Goal: Information Seeking & Learning: Learn about a topic

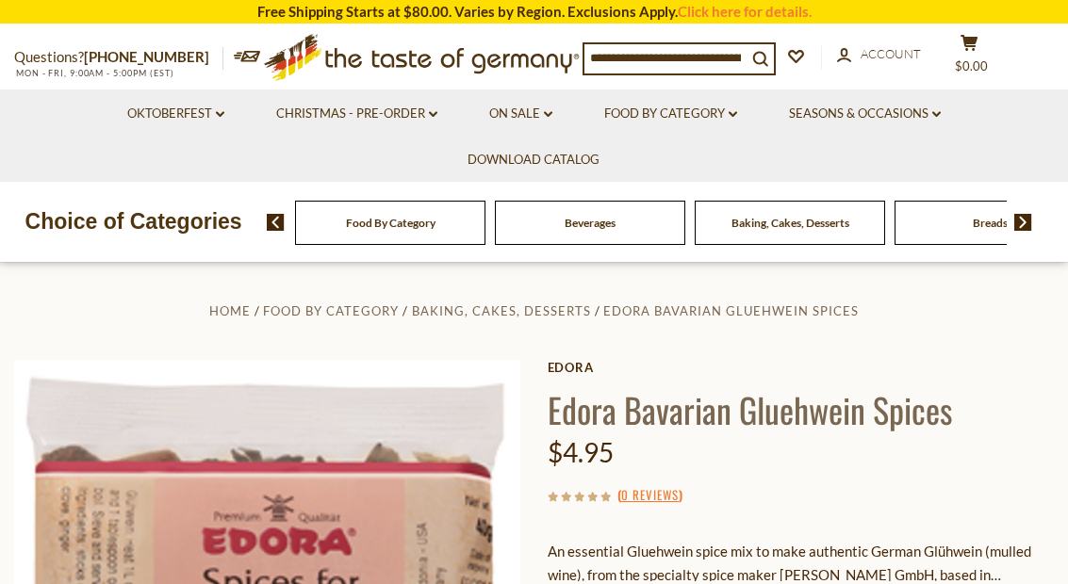
click at [393, 121] on link "Christmas - PRE-ORDER dropdown_arrow" at bounding box center [356, 114] width 161 height 21
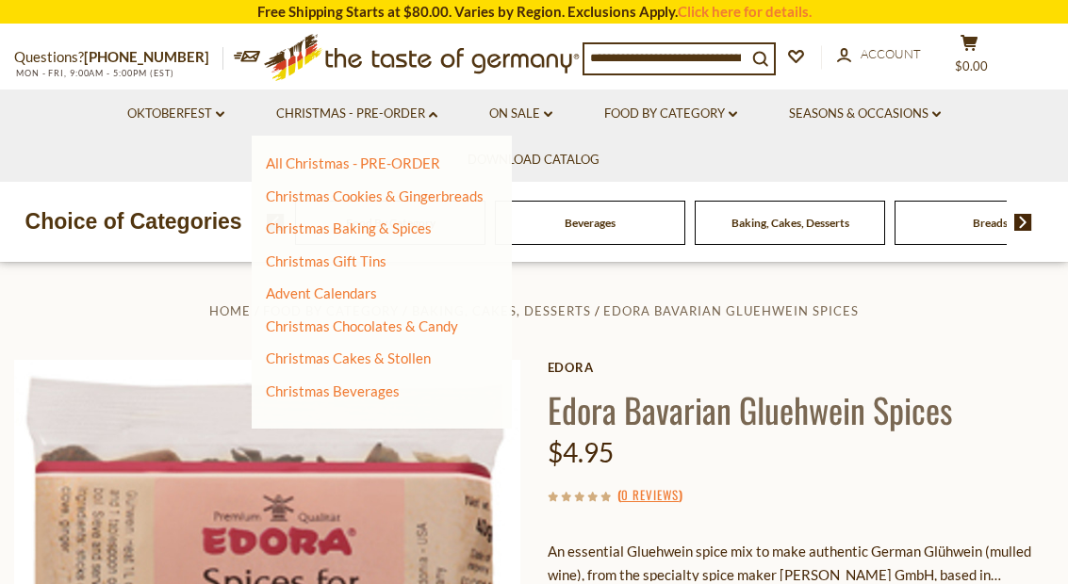
click at [405, 225] on link "Christmas Baking & Spices" at bounding box center [349, 228] width 166 height 17
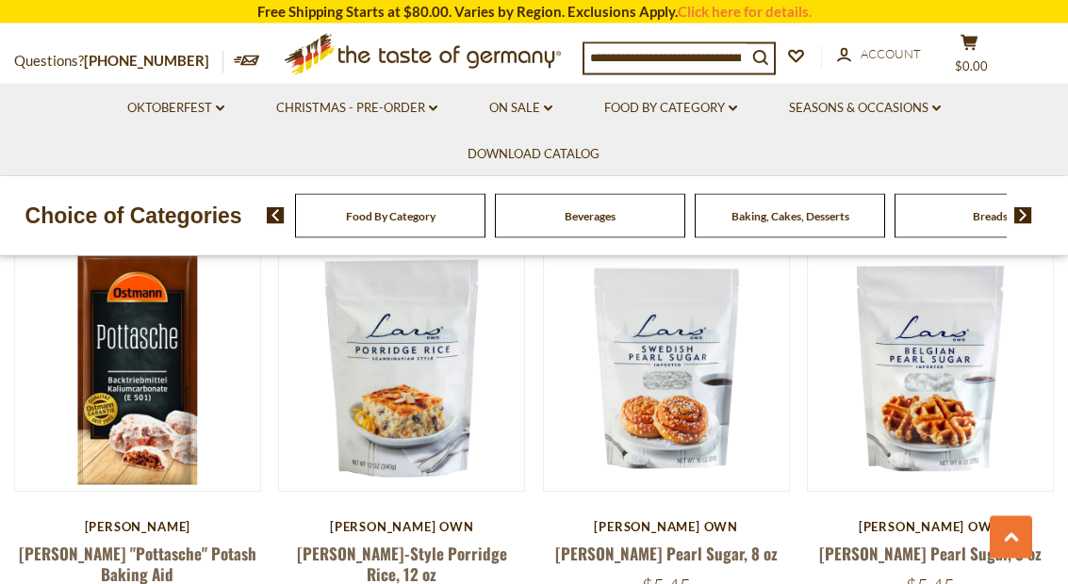
scroll to position [921, 0]
click at [1036, 394] on img at bounding box center [929, 367] width 245 height 245
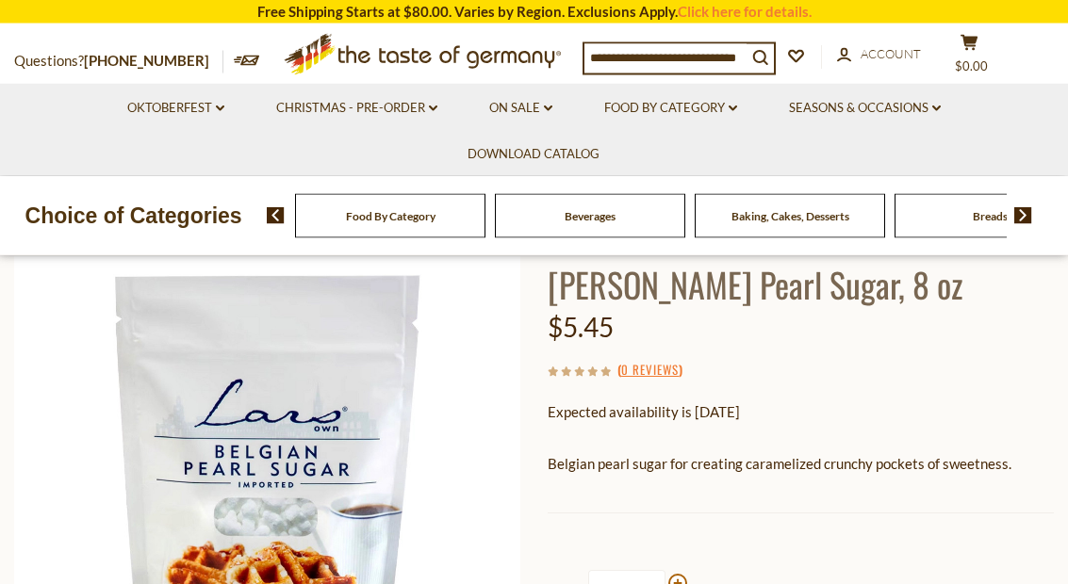
scroll to position [119, 0]
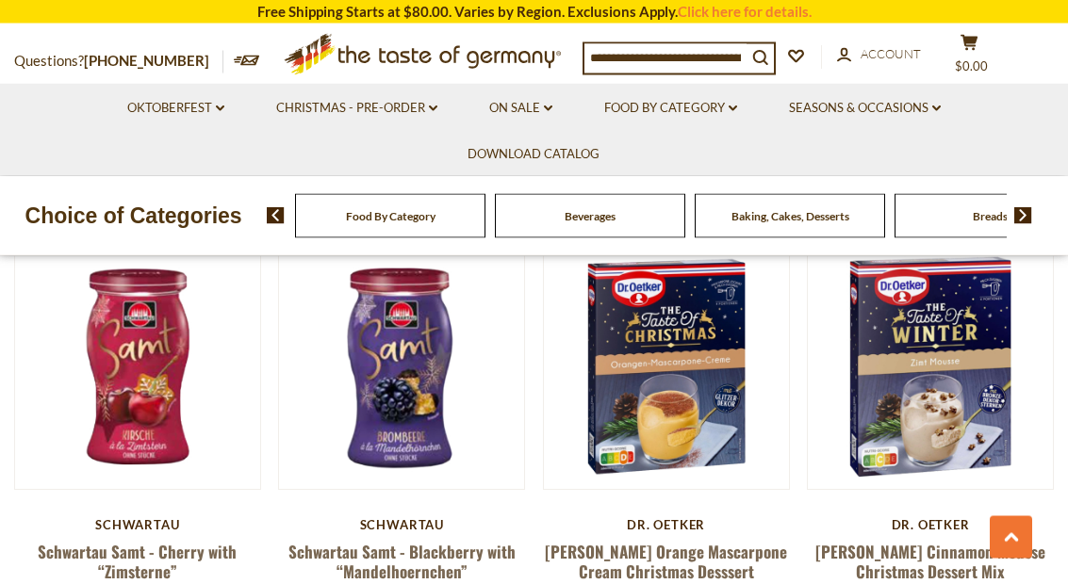
scroll to position [2202, 0]
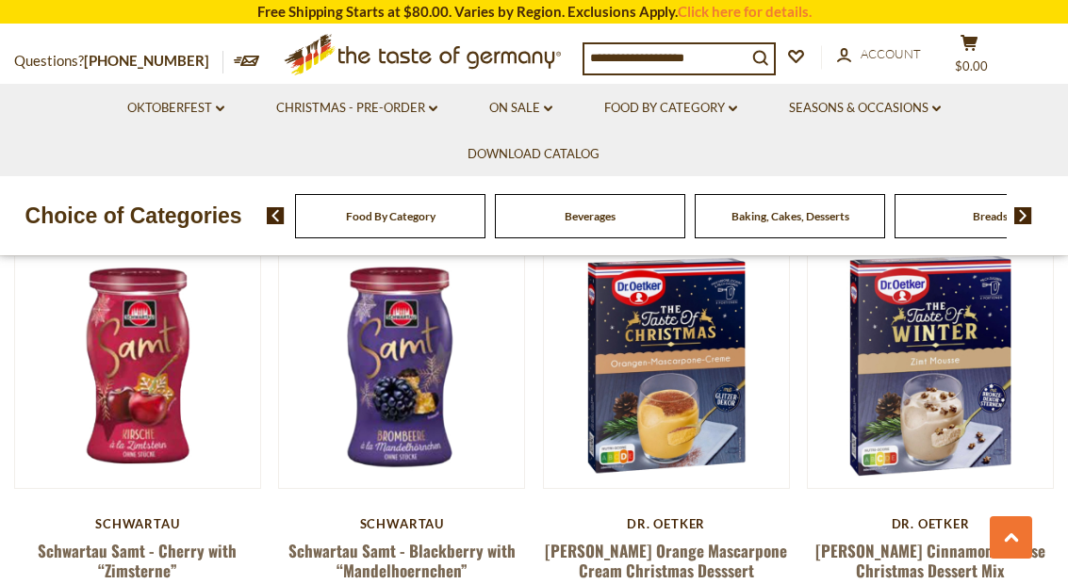
click at [153, 540] on link "Schwartau Samt - Cherry with “Zimsterne”" at bounding box center [137, 560] width 199 height 43
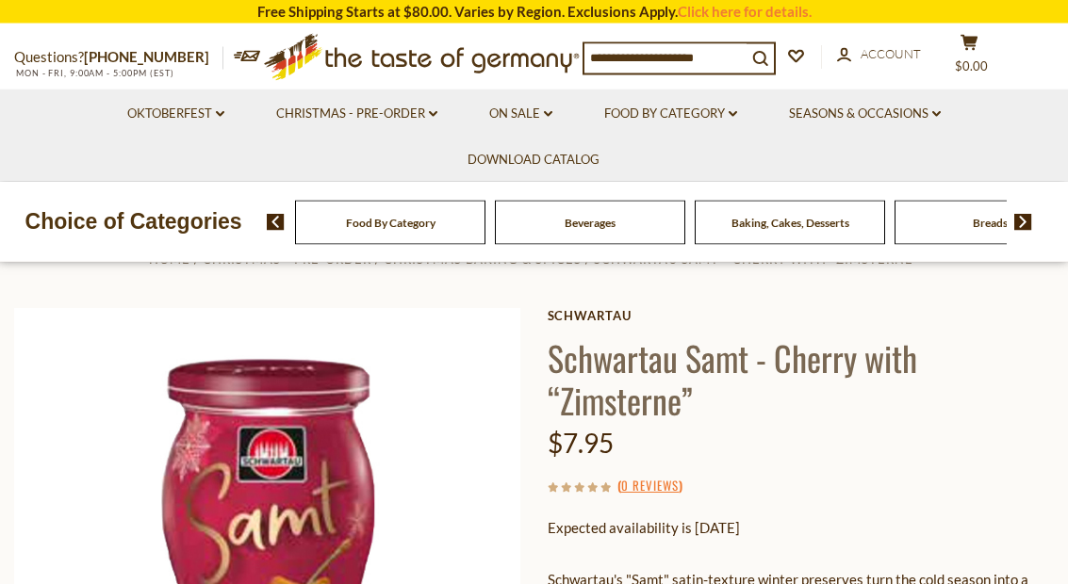
scroll to position [37, 0]
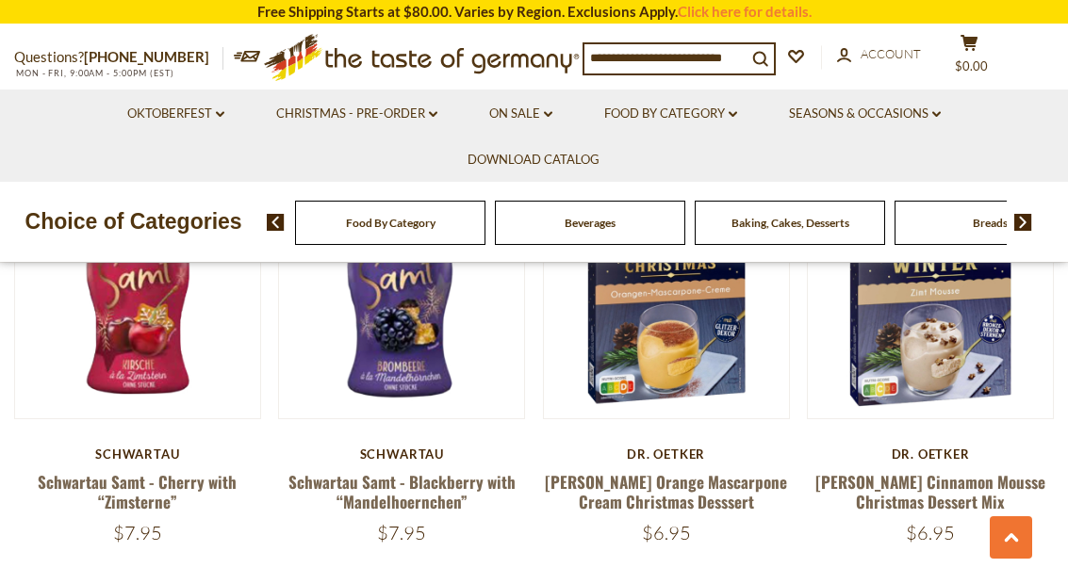
click at [431, 480] on link "Schwartau Samt - Blackberry with “Mandelhoernchen”" at bounding box center [401, 491] width 227 height 43
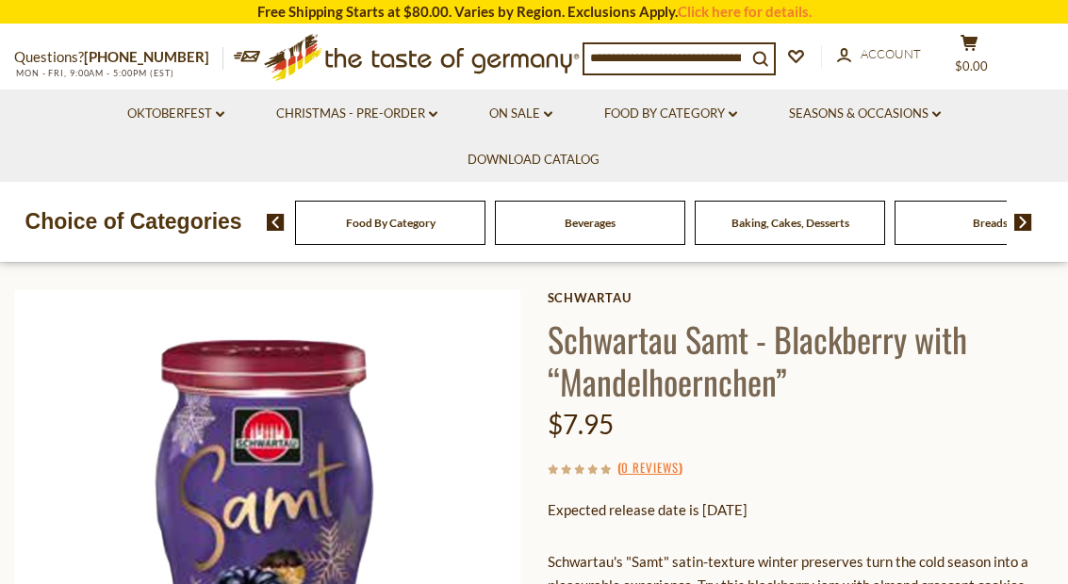
scroll to position [62, 0]
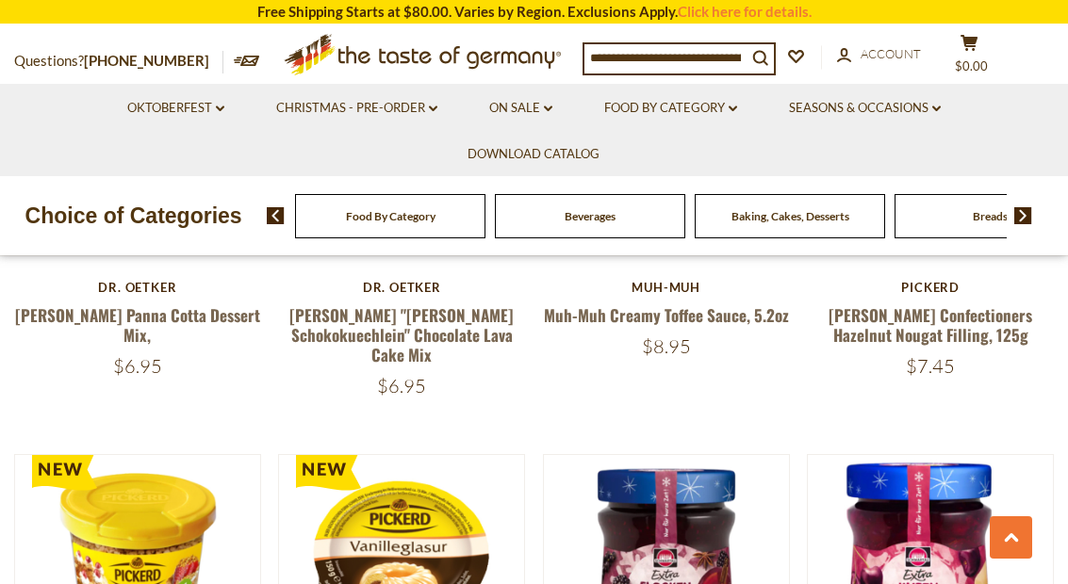
scroll to position [2864, 0]
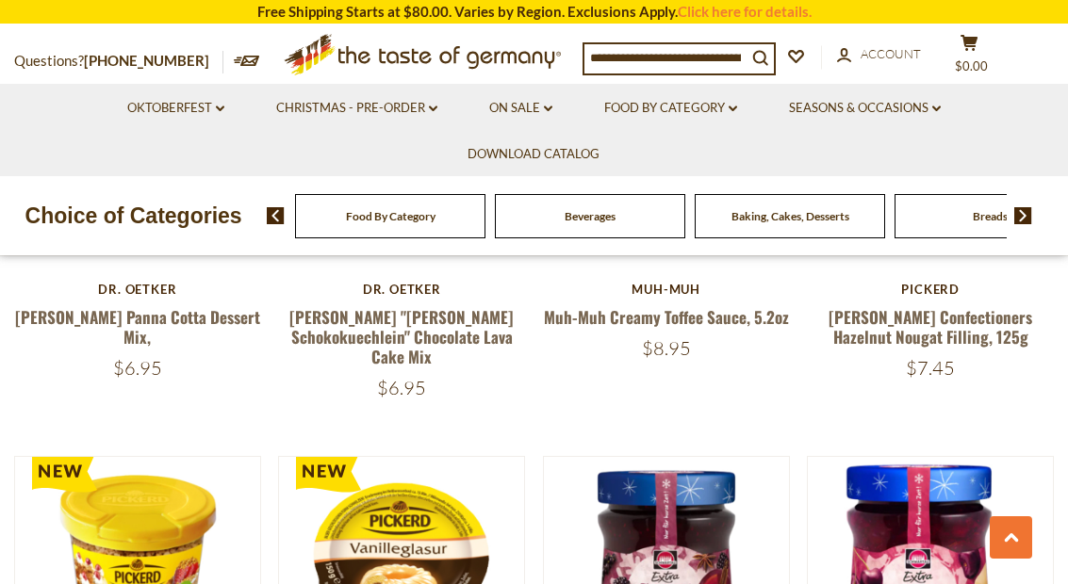
click at [709, 110] on link "Food By Category dropdown_arrow" at bounding box center [670, 108] width 133 height 21
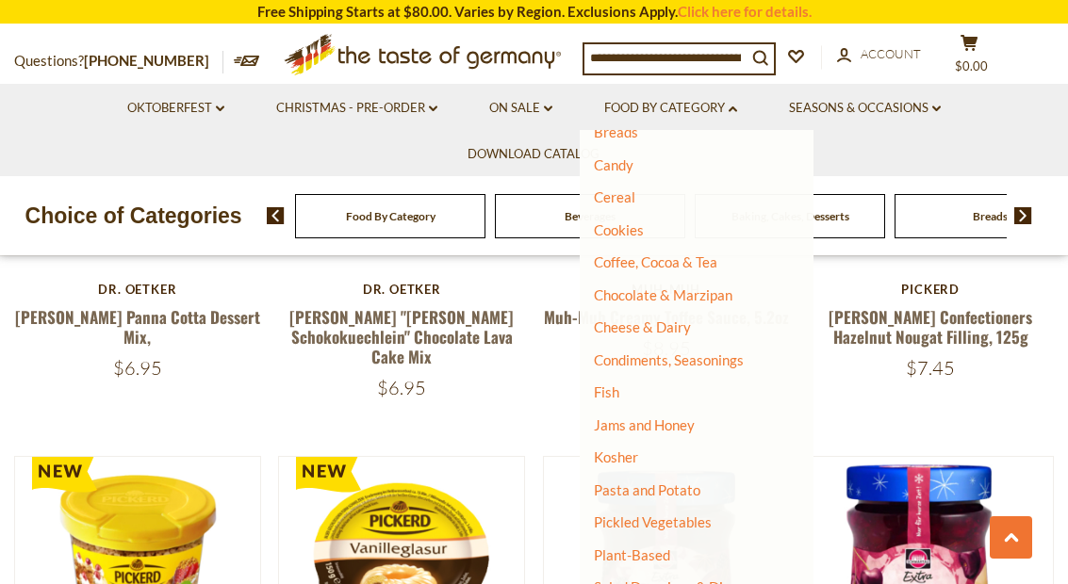
scroll to position [189, 0]
click at [719, 356] on link "Condiments, Seasonings" at bounding box center [669, 358] width 150 height 17
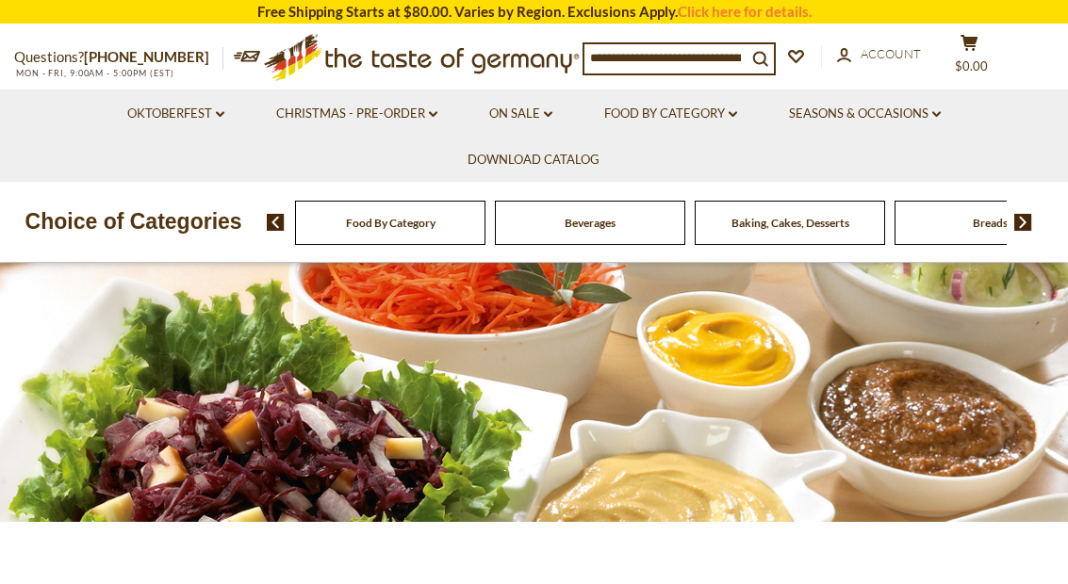
click at [194, 104] on link "Oktoberfest dropdown_arrow" at bounding box center [175, 114] width 97 height 21
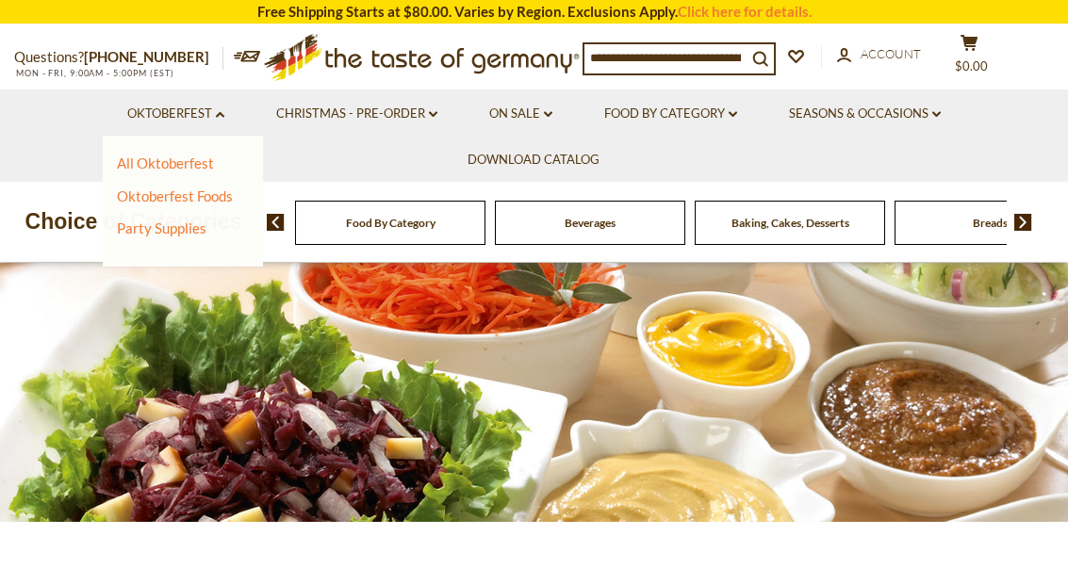
click at [186, 159] on link "All Oktoberfest" at bounding box center [165, 163] width 97 height 17
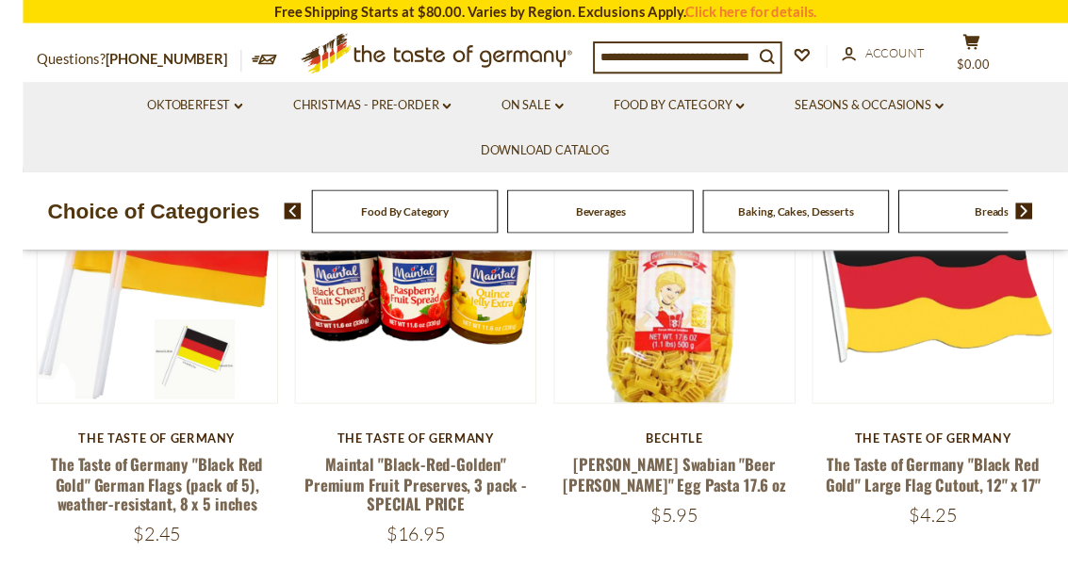
scroll to position [502, 0]
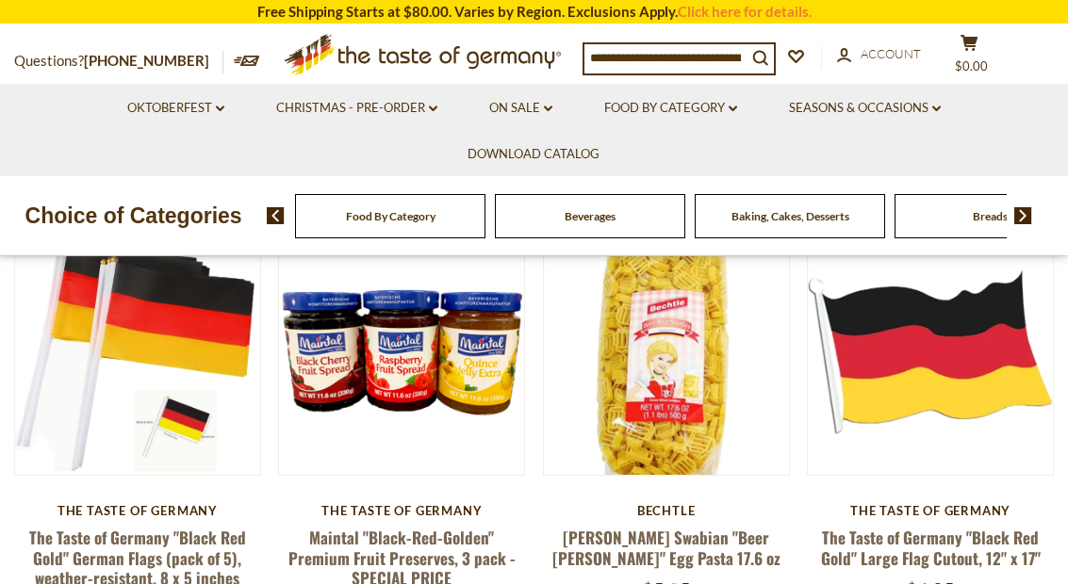
click at [485, 509] on div "The Taste of Germany" at bounding box center [401, 510] width 247 height 15
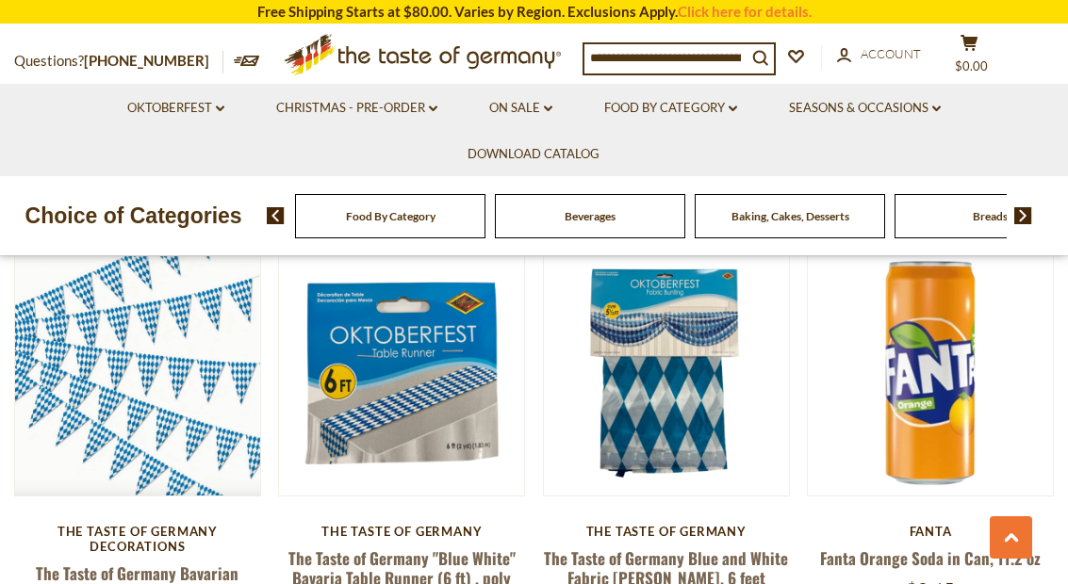
scroll to position [1395, 0]
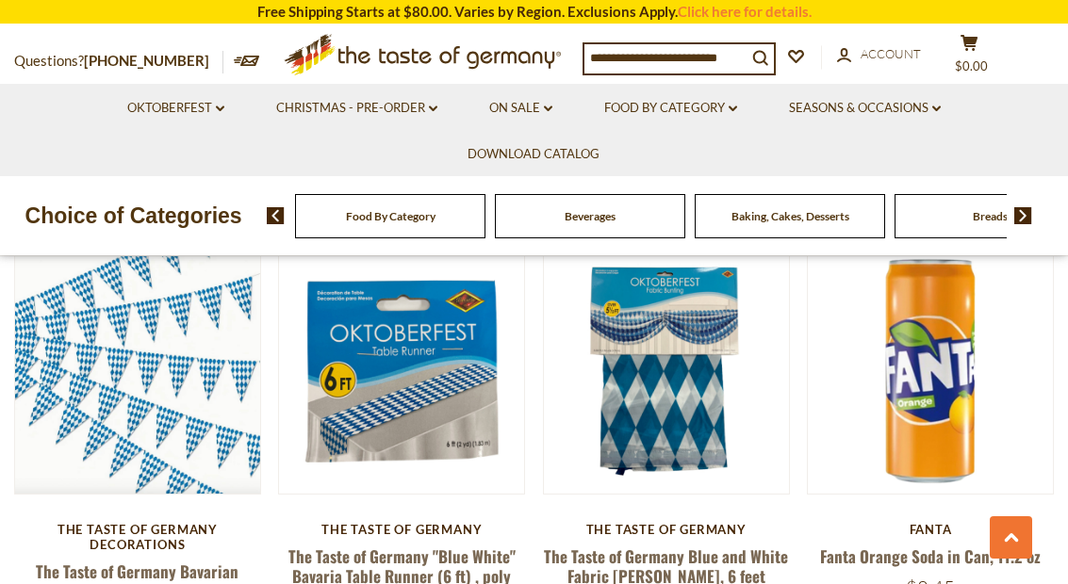
click at [1051, 522] on div "Fanta" at bounding box center [930, 529] width 247 height 15
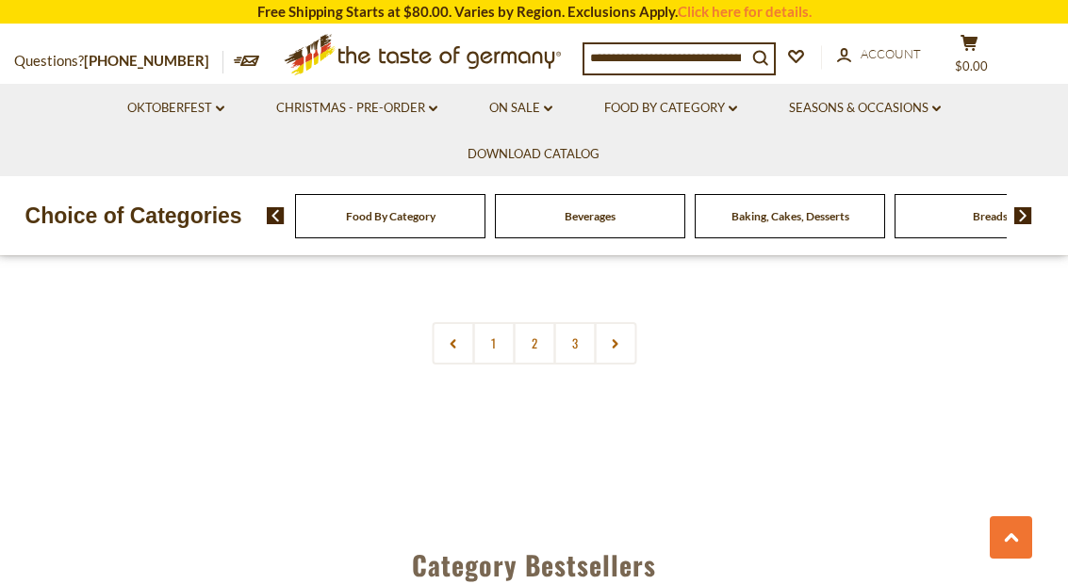
scroll to position [4540, 0]
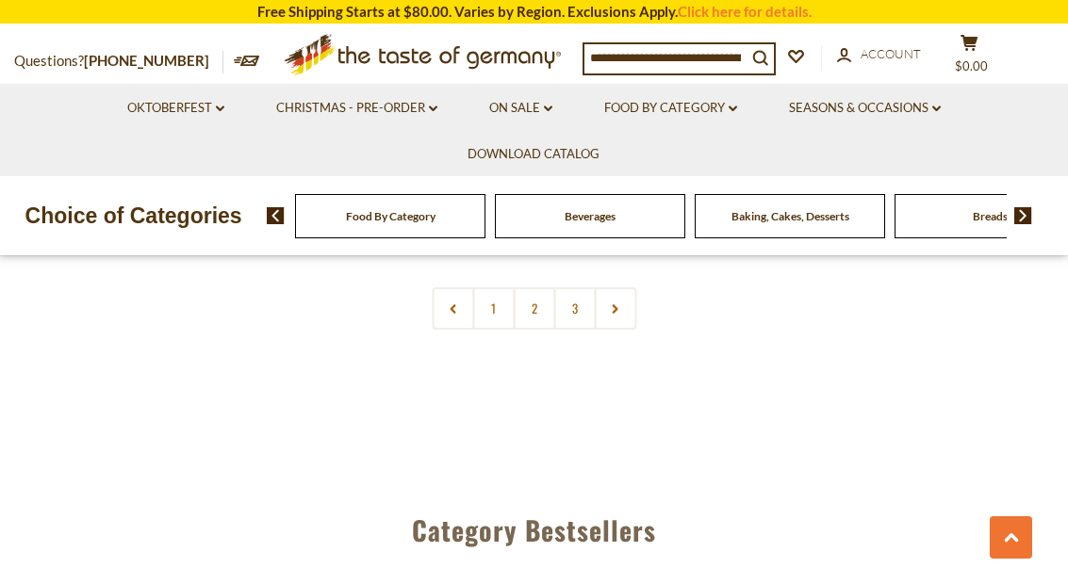
click at [622, 317] on link at bounding box center [615, 308] width 42 height 42
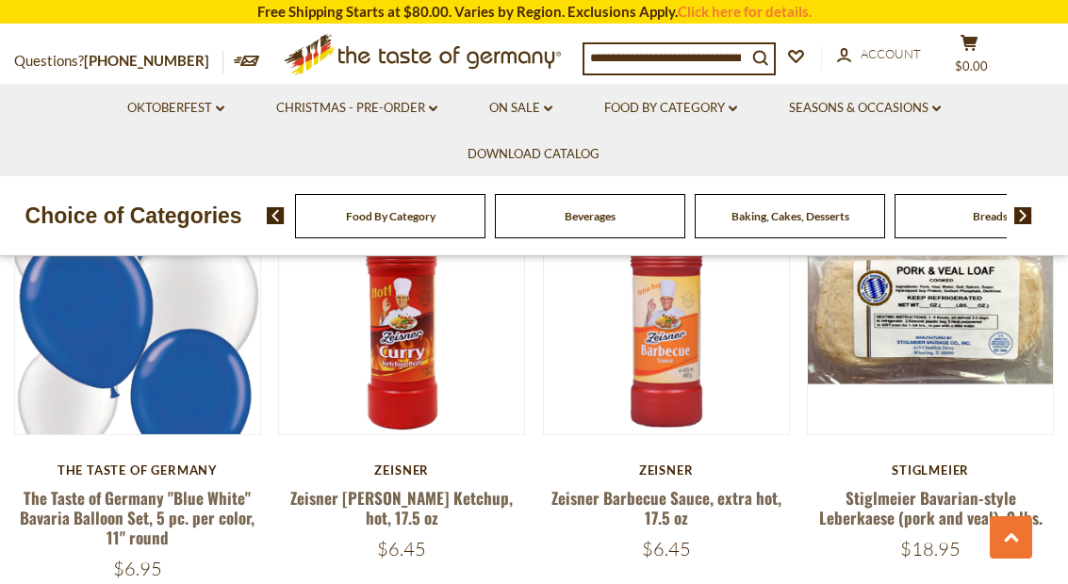
scroll to position [2852, 0]
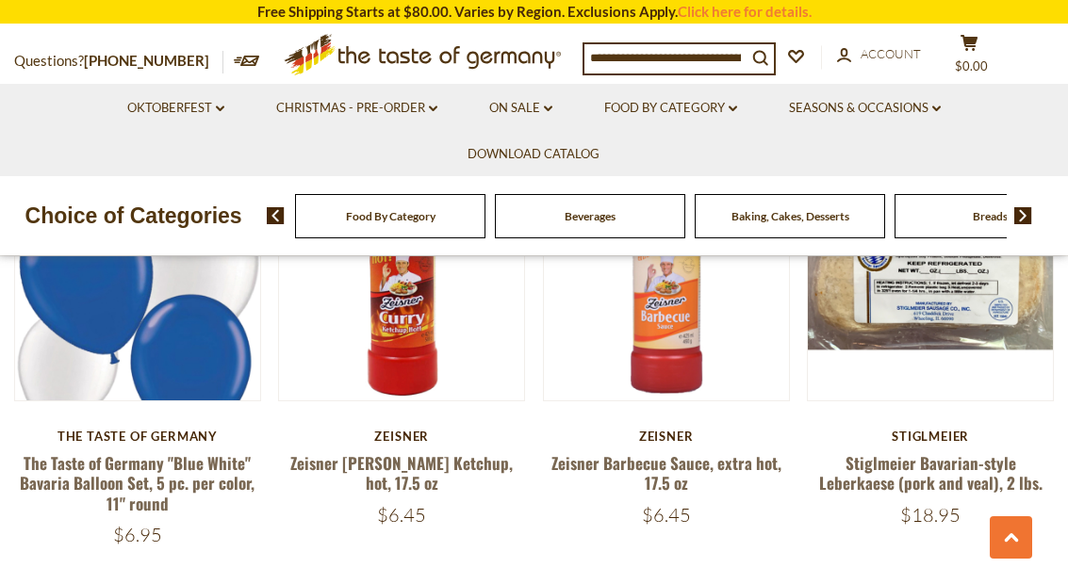
click at [485, 213] on div "Cereal" at bounding box center [390, 216] width 190 height 44
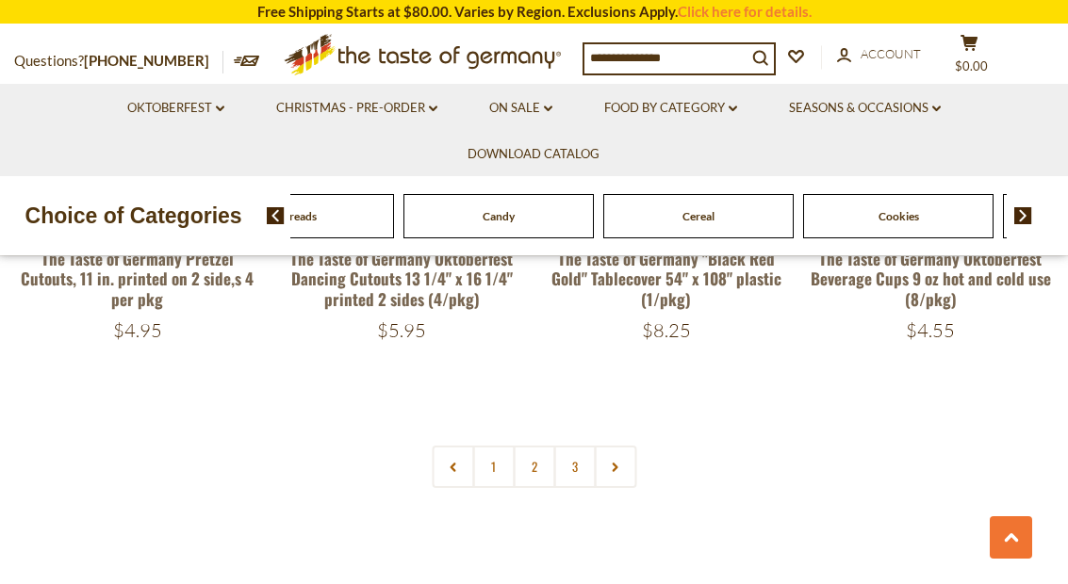
scroll to position [4382, 0]
click at [500, 450] on link "1" at bounding box center [493, 466] width 42 height 42
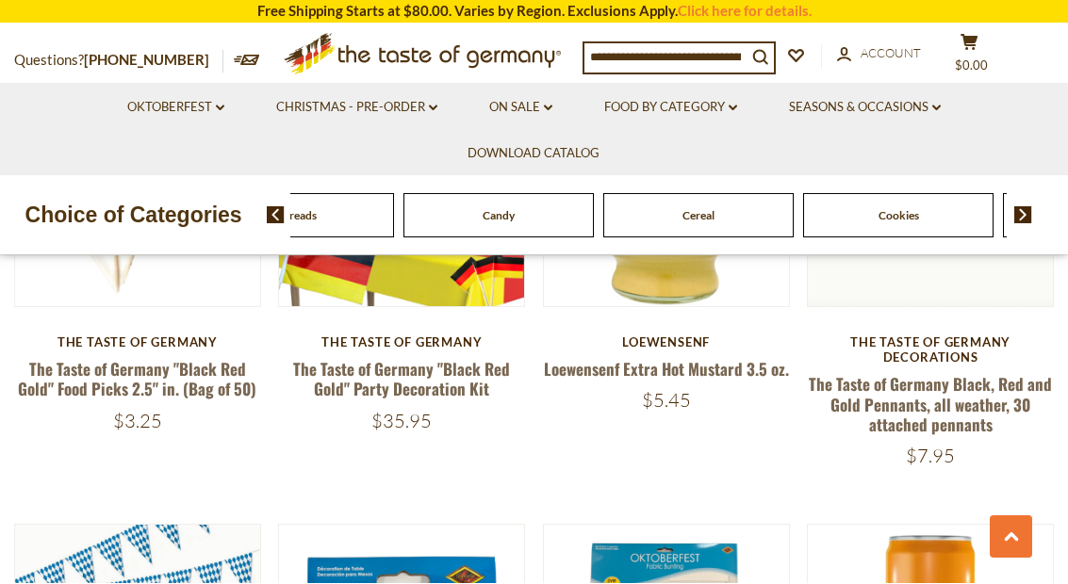
scroll to position [1194, 0]
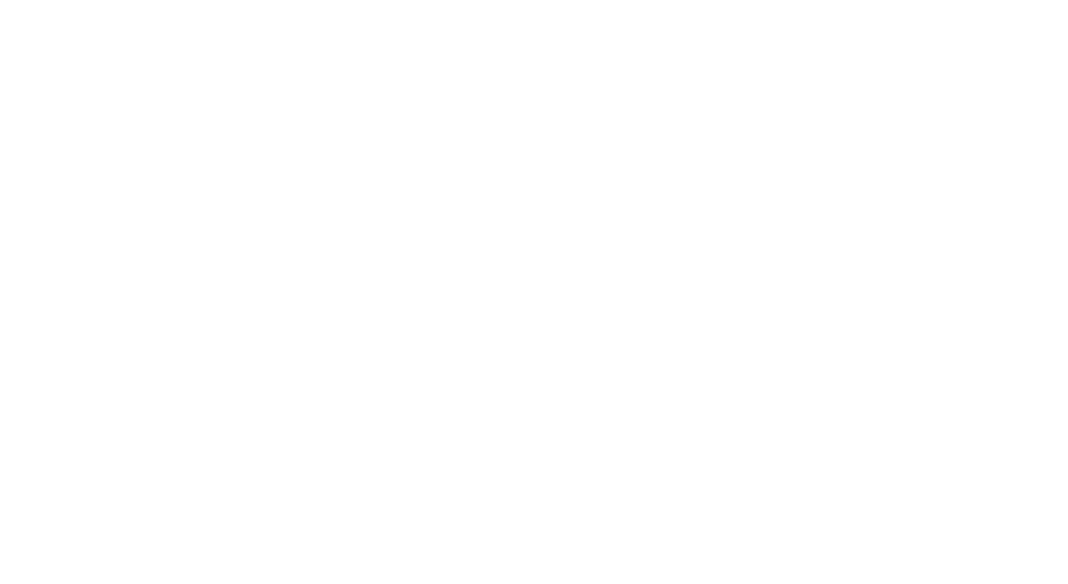
scroll to position [4557, 0]
